Goal: Task Accomplishment & Management: Use online tool/utility

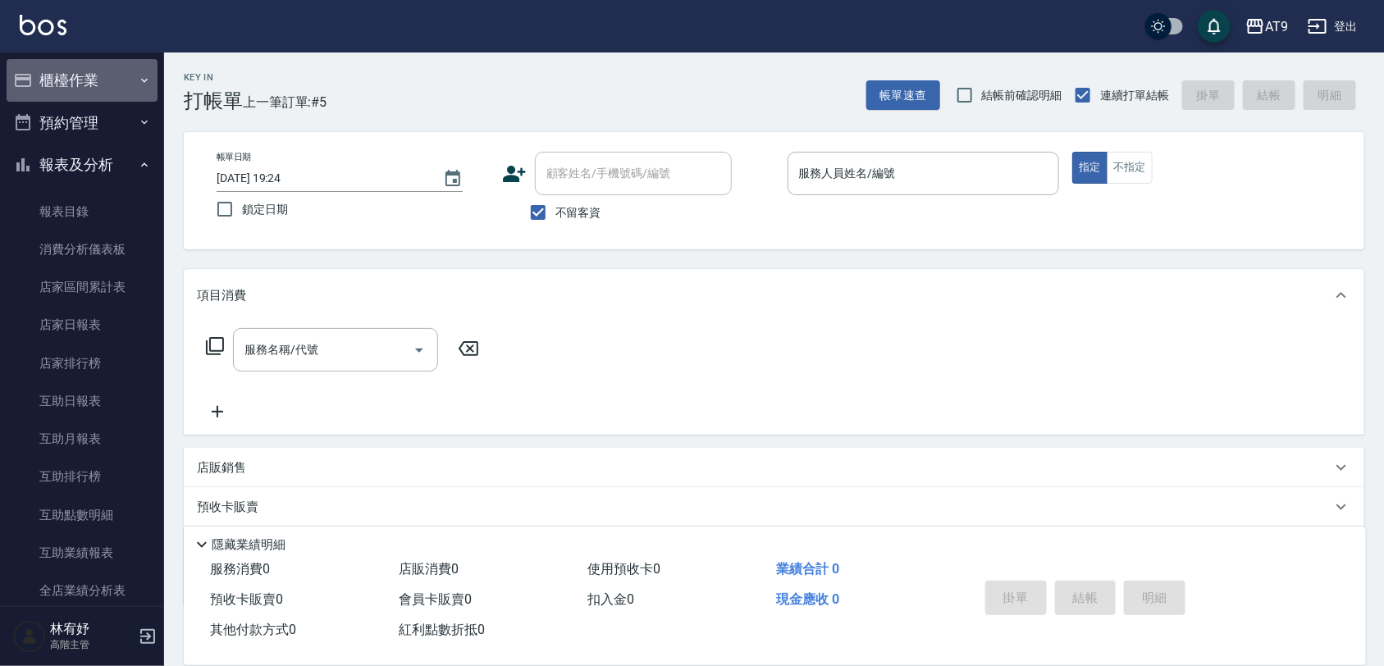
click at [84, 71] on button "櫃檯作業" at bounding box center [82, 80] width 151 height 43
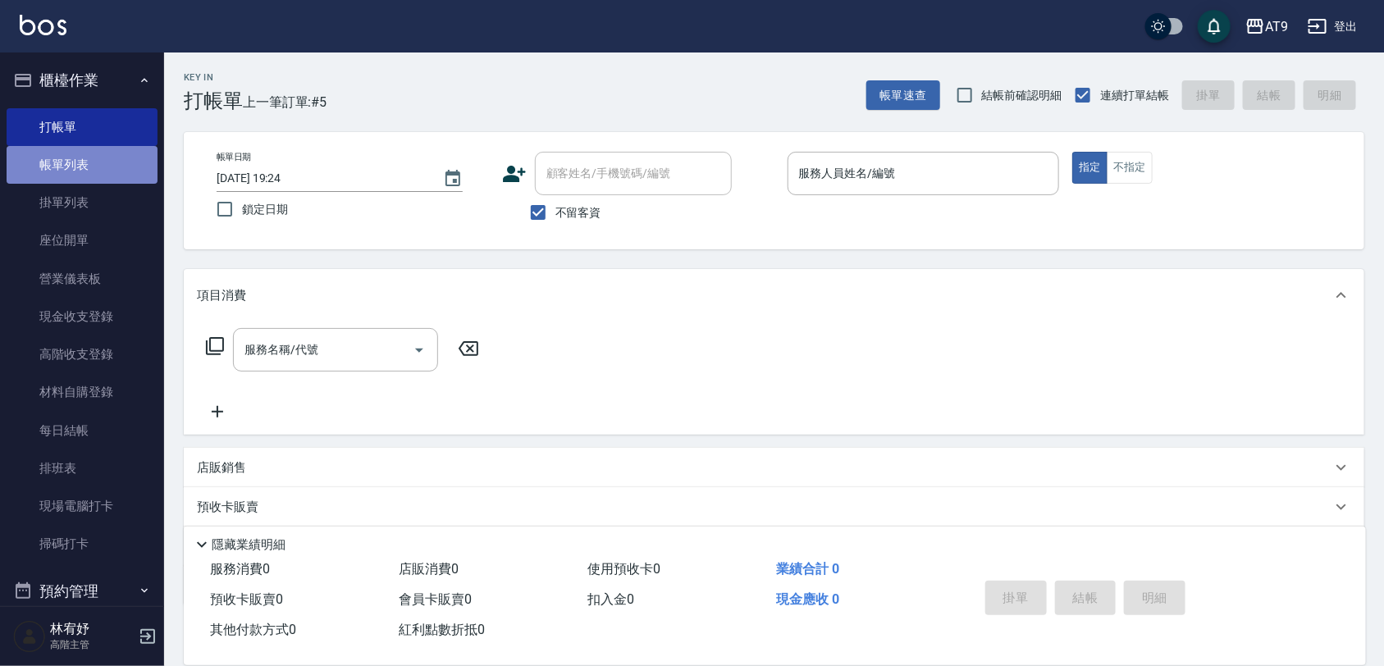
click at [83, 161] on link "帳單列表" at bounding box center [82, 165] width 151 height 38
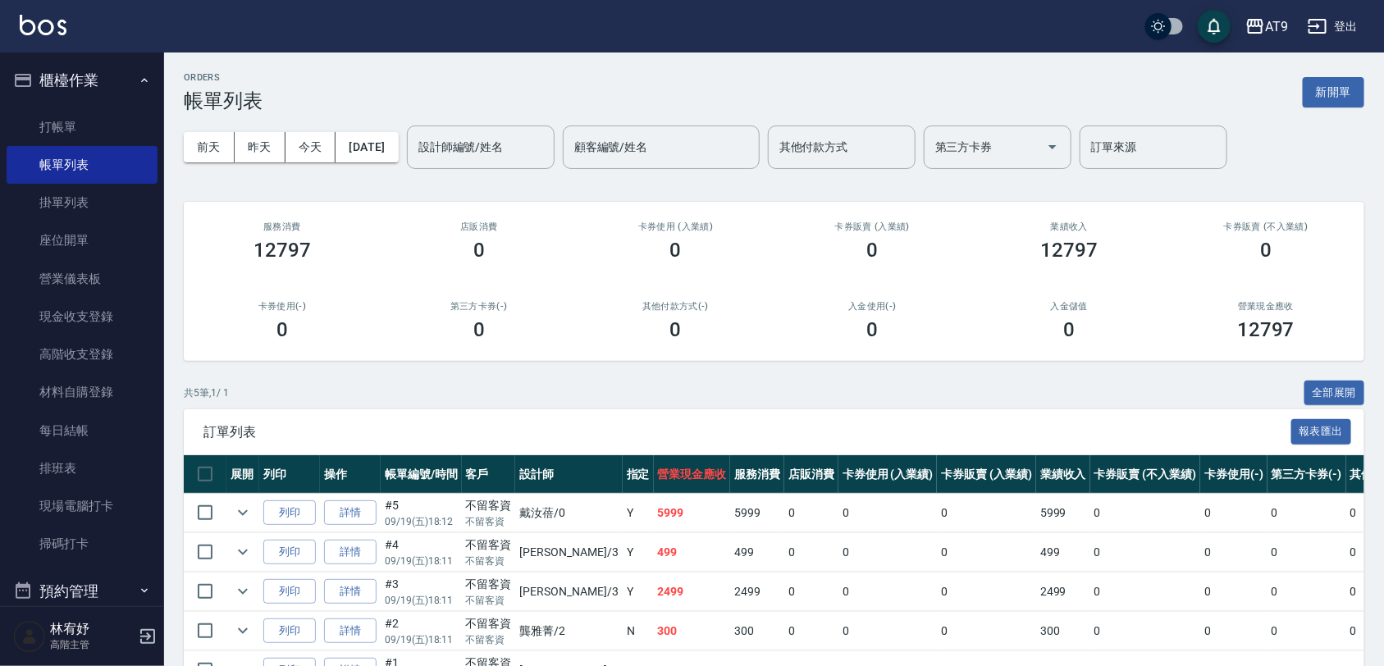
click at [94, 107] on ul "打帳單 帳單列表 掛單列表 座位開單 營業儀表板 現金收支登錄 高階收支登錄 材料自購登錄 每日結帳 排班表 現場電腦打卡 掃碼打卡" at bounding box center [82, 336] width 151 height 468
click at [96, 121] on link "打帳單" at bounding box center [82, 127] width 151 height 38
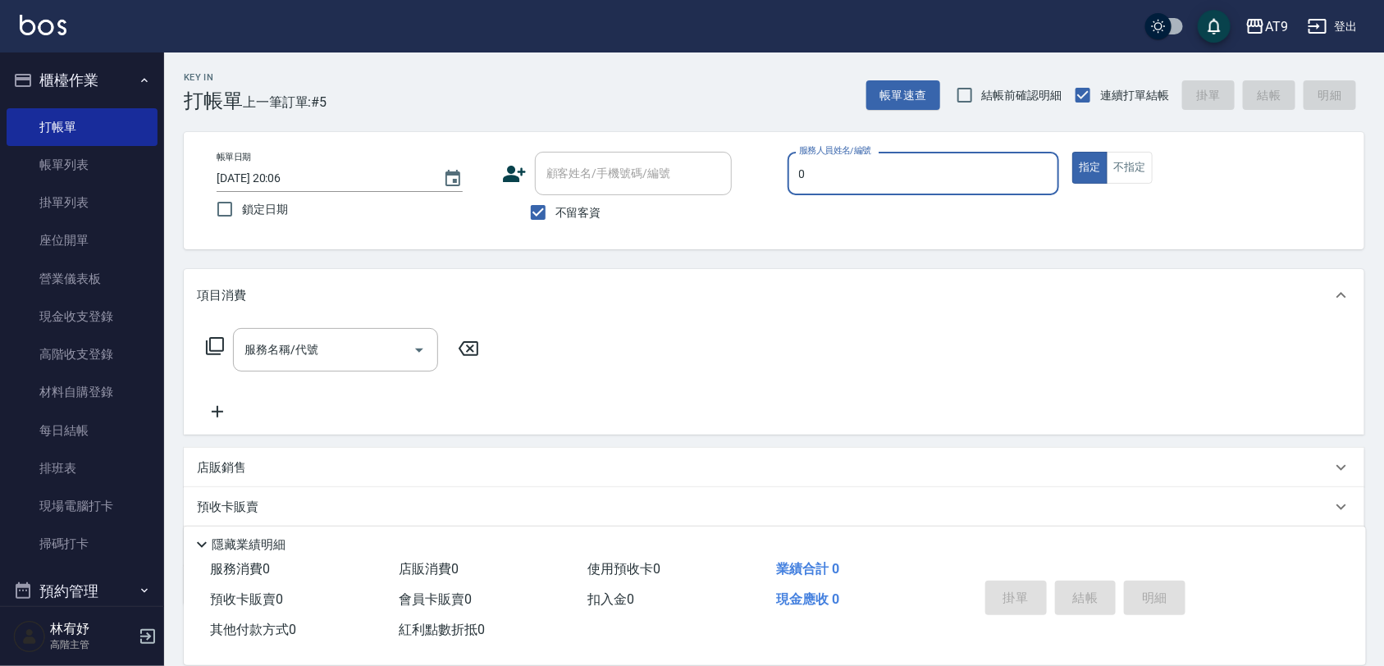
type input "0"
type button "true"
type input "[PERSON_NAME]-0"
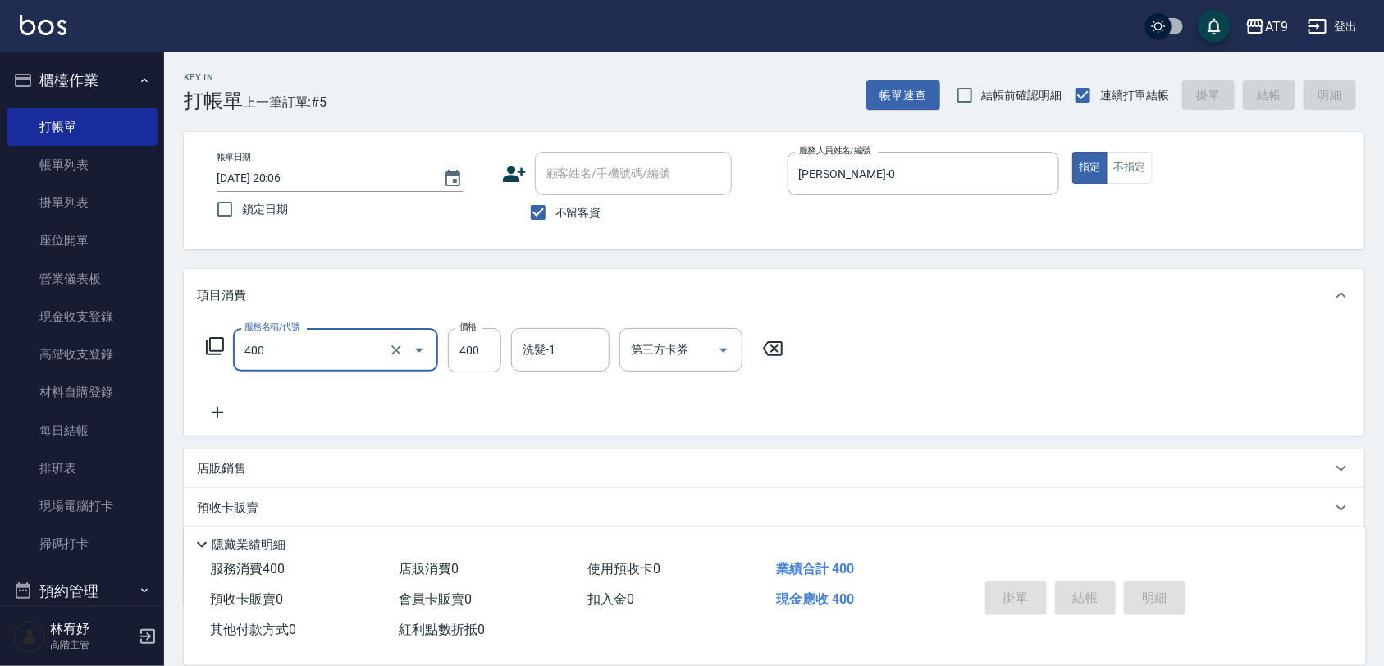
type input "400"
